Goal: Information Seeking & Learning: Learn about a topic

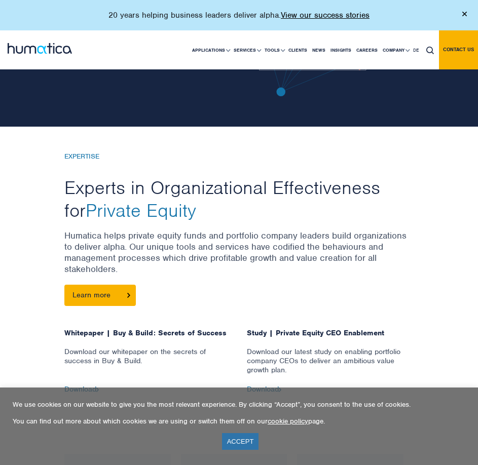
scroll to position [152, 0]
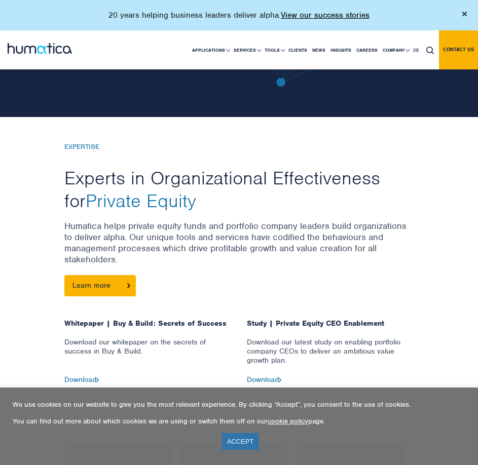
click at [273, 288] on div "EXPERTISE Experts in Organizational Effectiveness for Private Equity Humatica h…" at bounding box center [239, 263] width 350 height 241
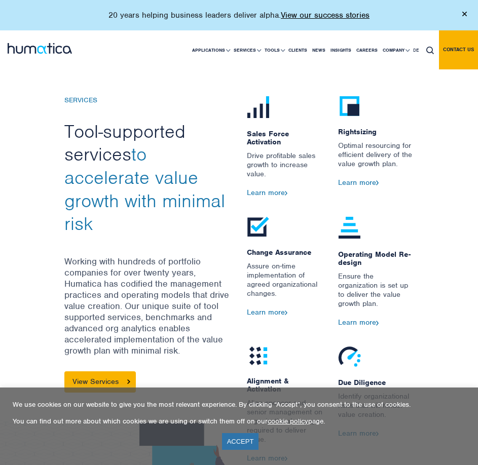
scroll to position [963, 0]
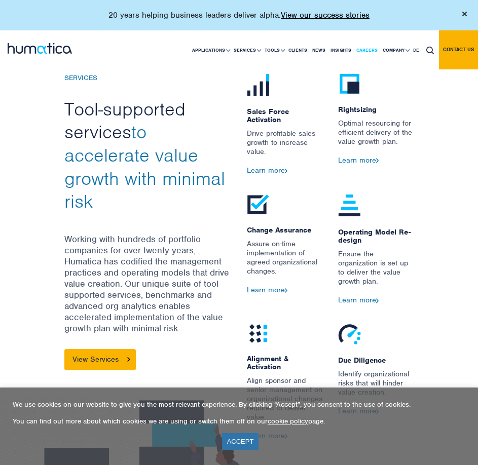
click at [368, 49] on link "Careers" at bounding box center [367, 50] width 26 height 39
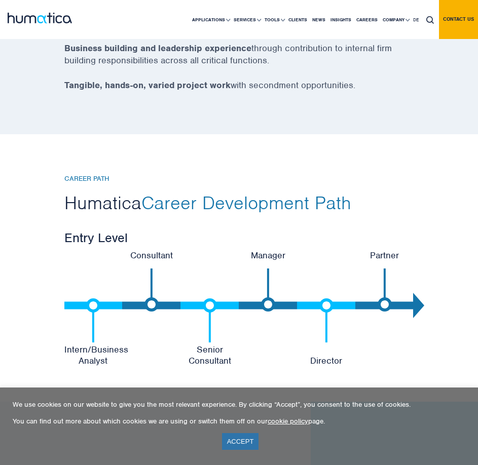
scroll to position [2028, 0]
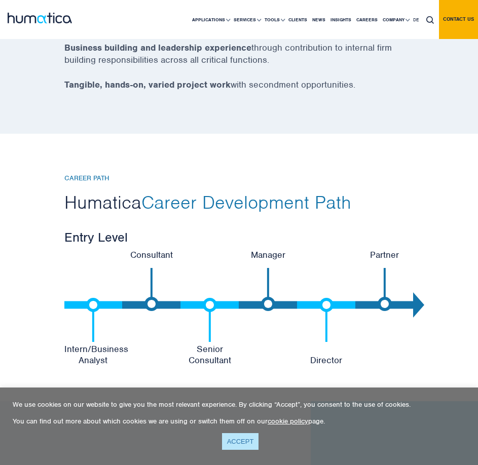
click at [232, 438] on link "ACCEPT" at bounding box center [240, 441] width 37 height 17
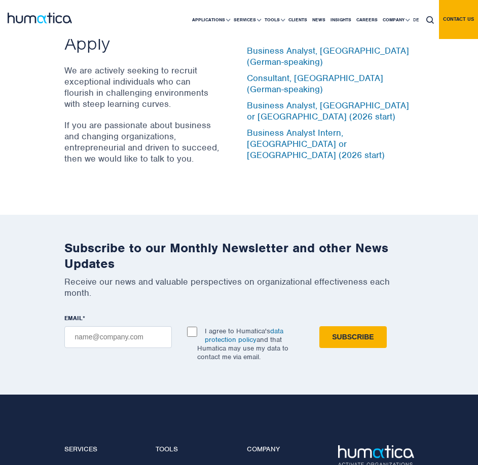
scroll to position [3448, 0]
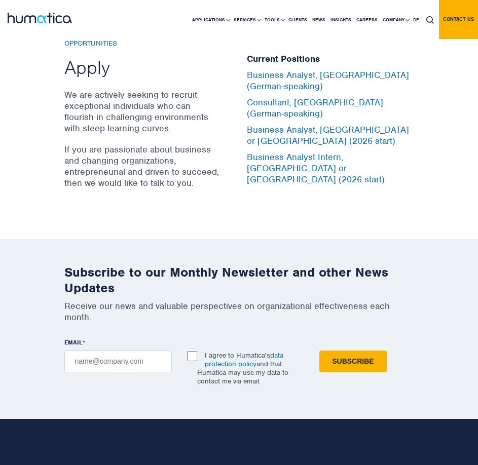
click at [282, 65] on h5 "Current Positions" at bounding box center [330, 59] width 167 height 11
click at [93, 79] on h2 "Apply" at bounding box center [142, 67] width 157 height 23
click at [315, 147] on link "Business Analyst, [GEOGRAPHIC_DATA] or [GEOGRAPHIC_DATA] (2026 start)" at bounding box center [328, 135] width 162 height 22
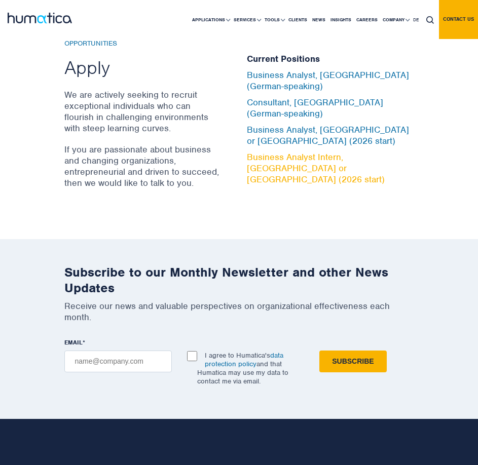
click at [285, 178] on link "Business Analyst Intern, [GEOGRAPHIC_DATA] or [GEOGRAPHIC_DATA] (2026 start)" at bounding box center [316, 168] width 138 height 33
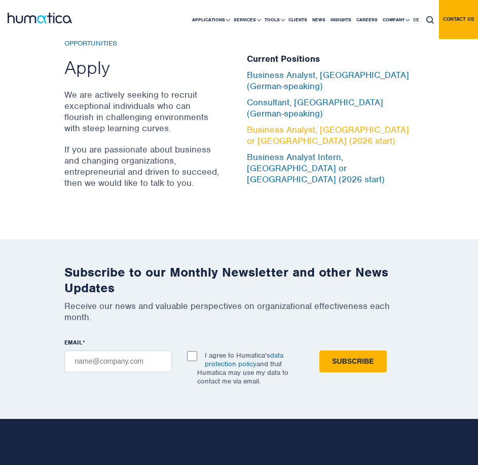
click at [273, 147] on link "Business Analyst, [GEOGRAPHIC_DATA] or [GEOGRAPHIC_DATA] (2026 start)" at bounding box center [328, 135] width 162 height 22
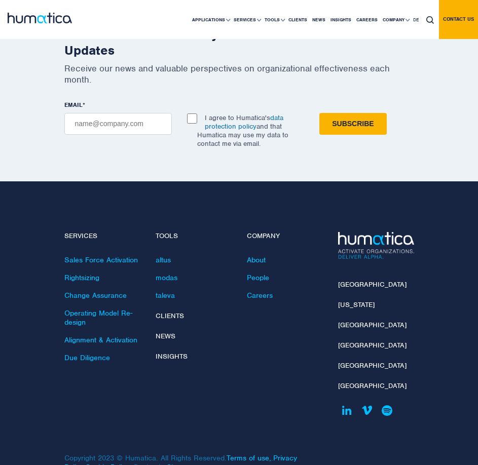
scroll to position [3701, 0]
